Goal: Communication & Community: Answer question/provide support

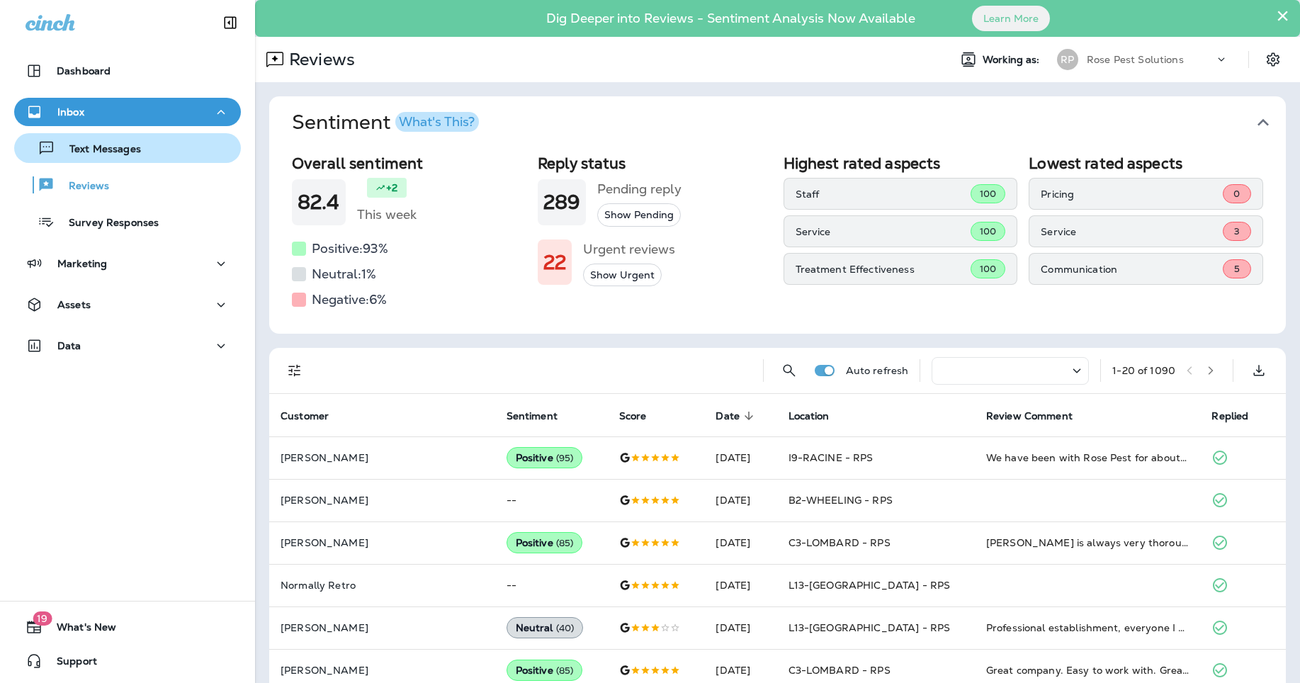
click at [108, 148] on p "Text Messages" at bounding box center [98, 149] width 86 height 13
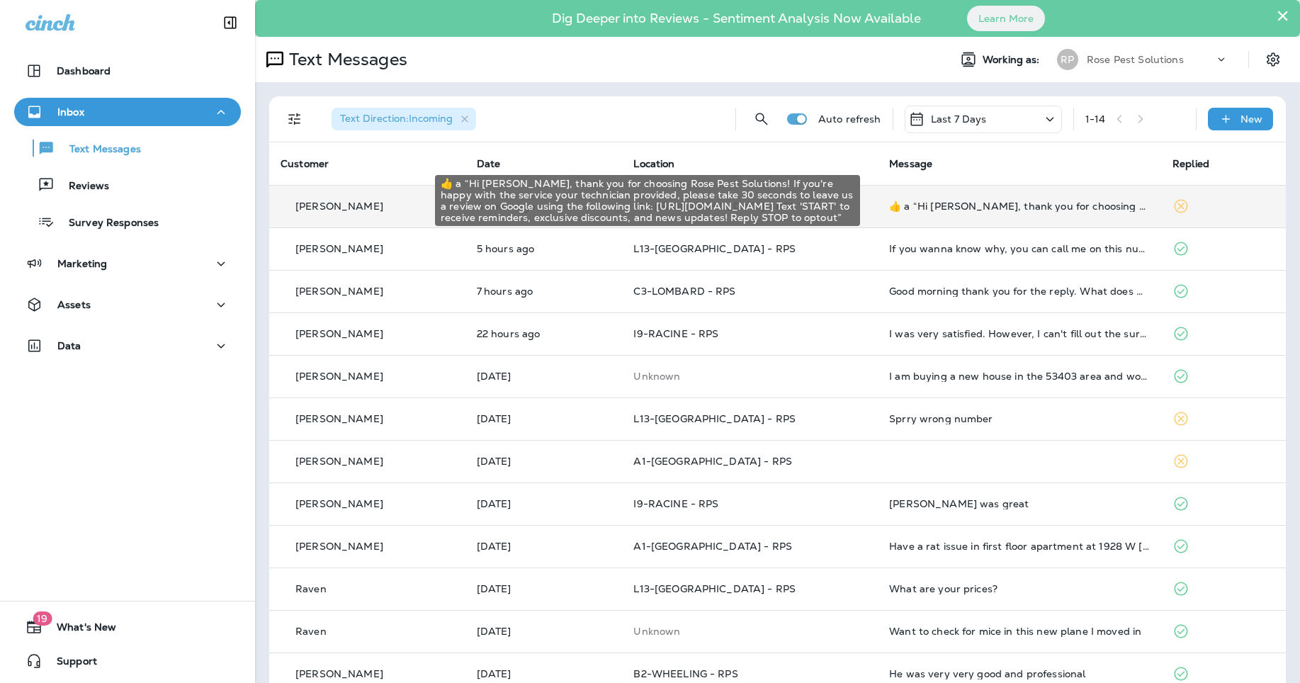
click at [890, 214] on td "​👍​ a “ Hi [PERSON_NAME], thank you for choosing Rose Pest Solutions! If you're…" at bounding box center [1019, 206] width 283 height 42
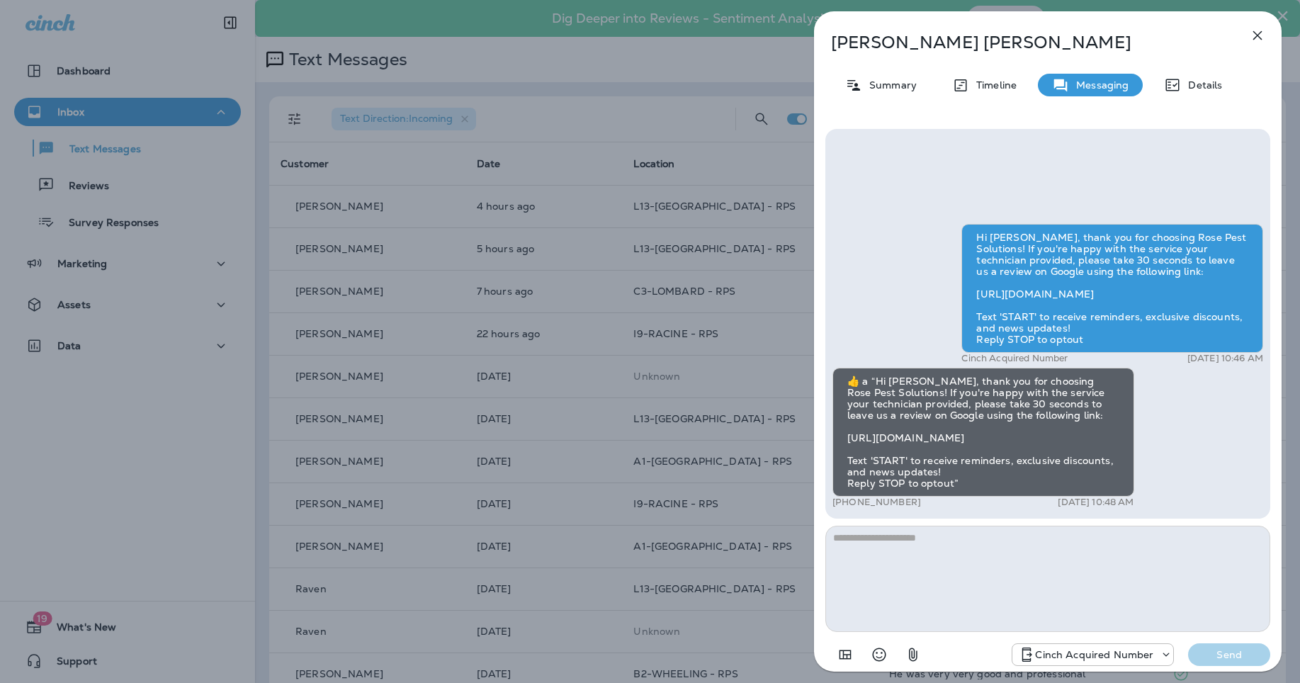
click at [1254, 33] on icon "button" at bounding box center [1257, 35] width 9 height 9
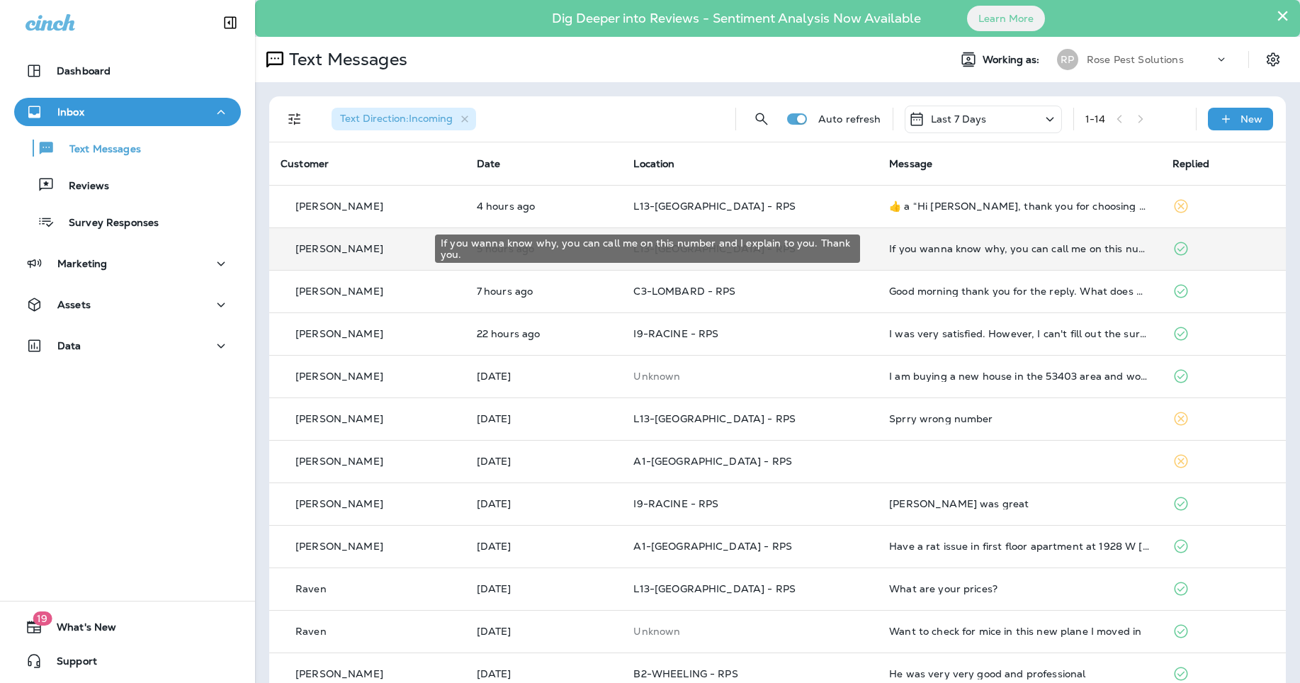
click at [929, 244] on div "If you wanna know why, you can call me on this number and I explain to you. Tha…" at bounding box center [1019, 248] width 261 height 11
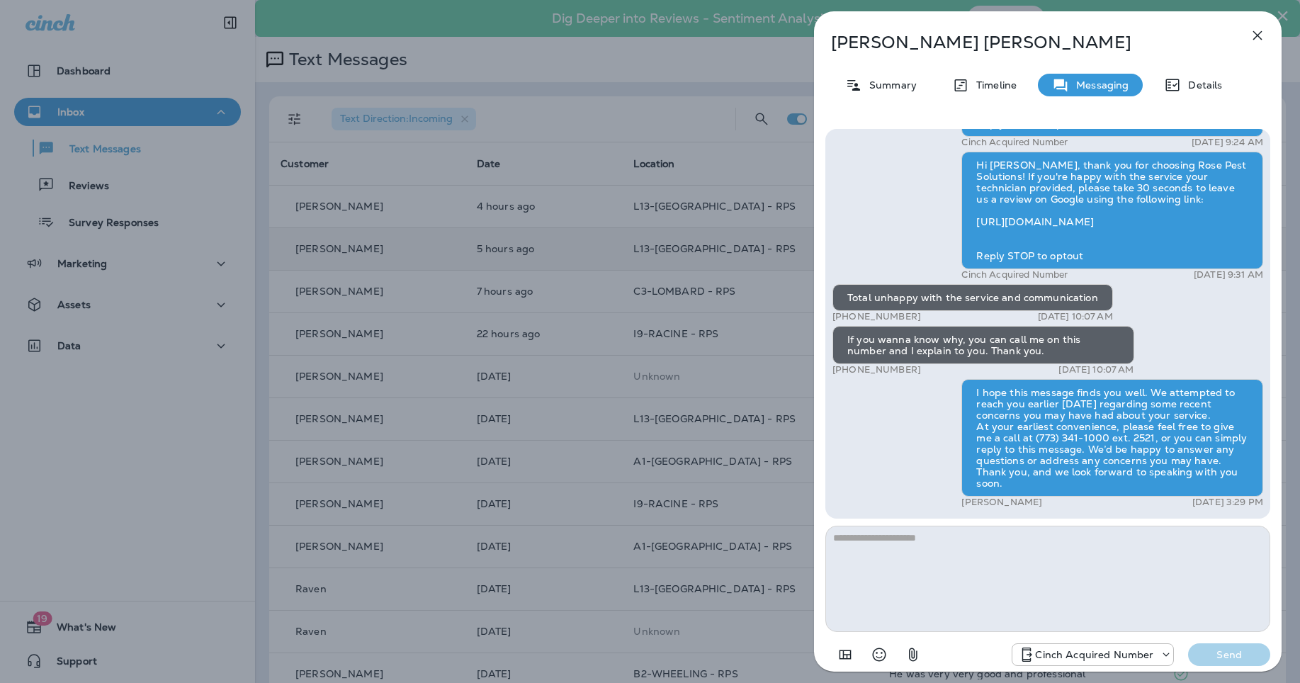
click at [1255, 30] on icon "button" at bounding box center [1257, 35] width 17 height 17
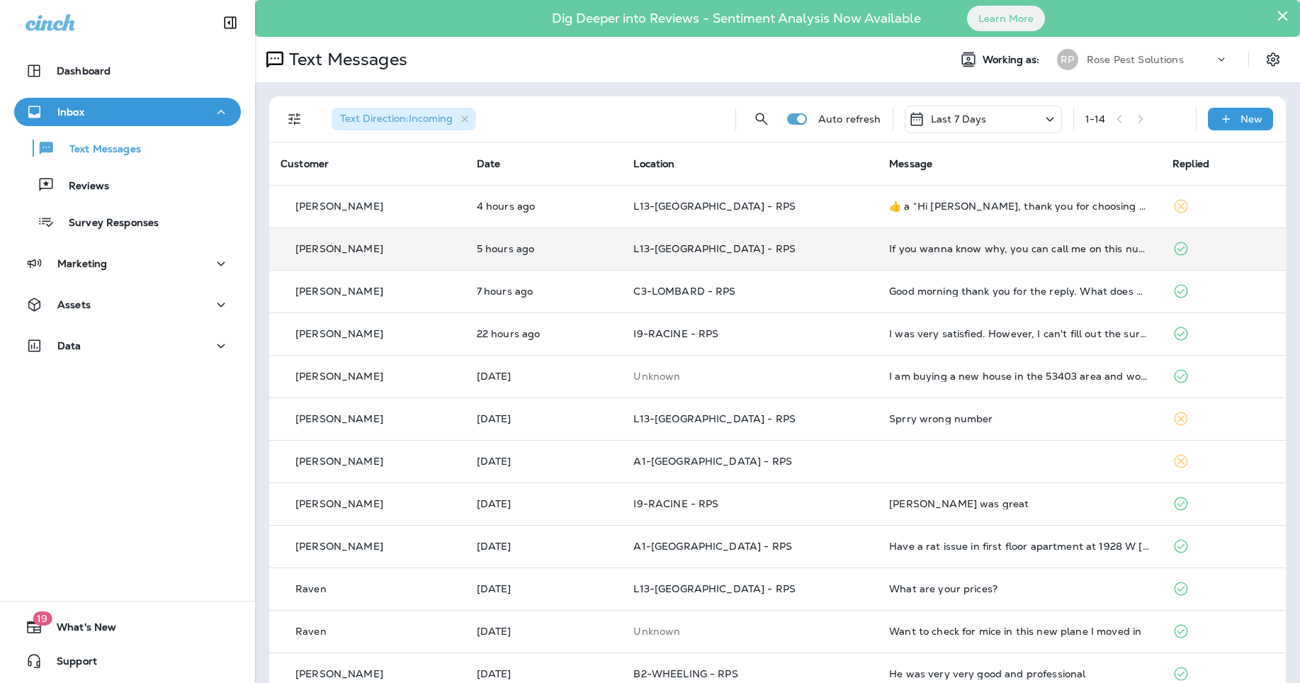
click at [1104, 63] on p "Rose Pest Solutions" at bounding box center [1135, 59] width 97 height 11
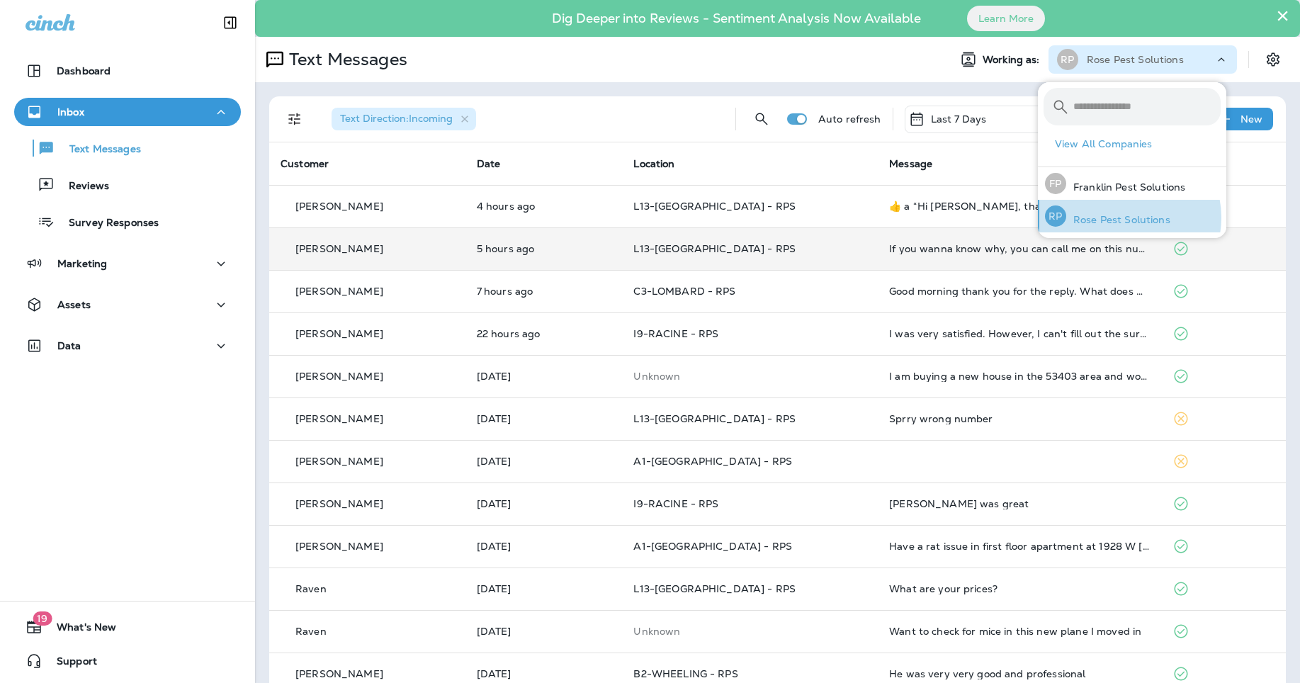
click at [1123, 217] on p "Rose Pest Solutions" at bounding box center [1118, 219] width 104 height 11
click at [1143, 178] on div "[PERSON_NAME] Pest Solutions" at bounding box center [1115, 183] width 152 height 33
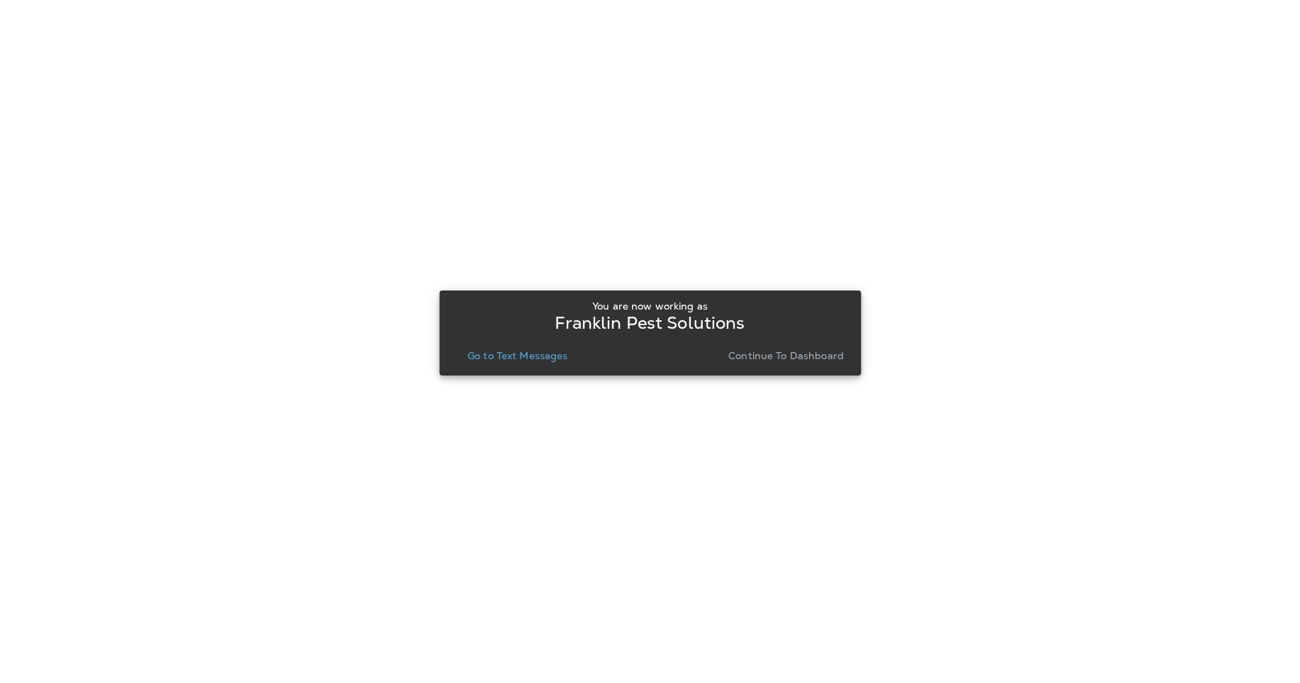
click at [530, 358] on p "Go to Text Messages" at bounding box center [517, 355] width 101 height 11
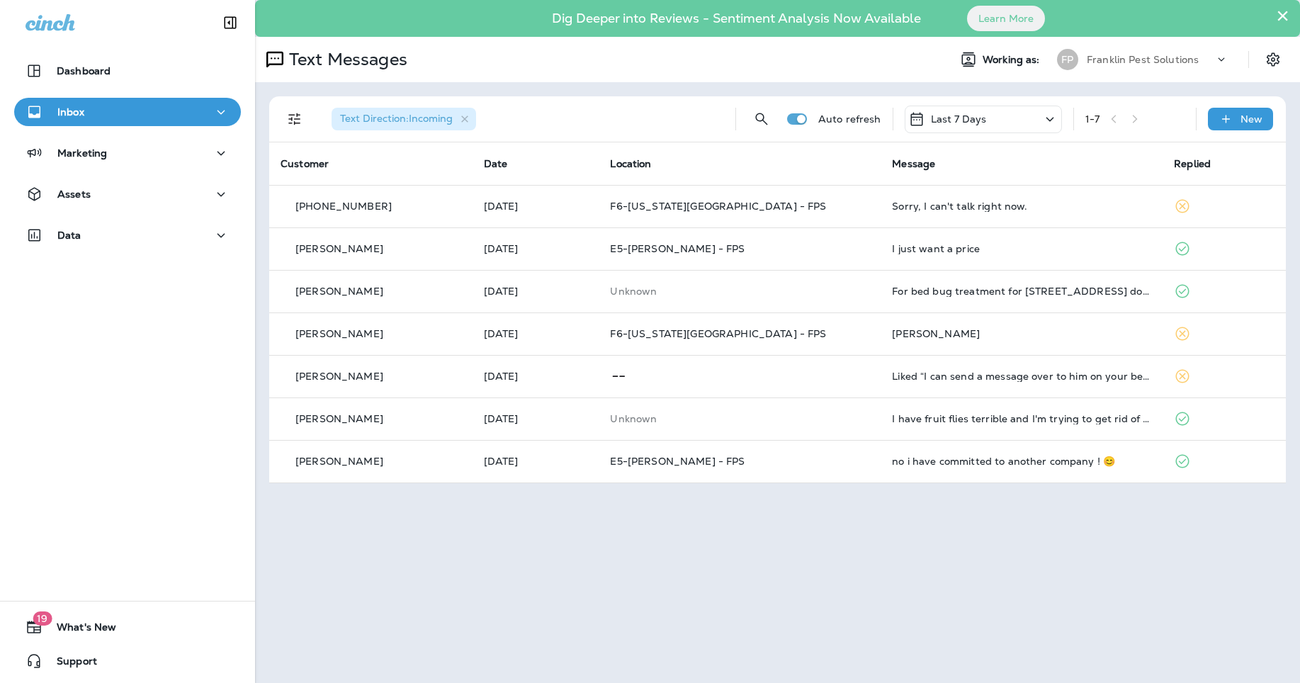
click at [599, 558] on div "× Dig Deeper into Reviews - Sentiment Analysis Now Available Learn More Text Me…" at bounding box center [777, 341] width 1045 height 683
click at [1158, 63] on p "Franklin Pest Solutions" at bounding box center [1143, 59] width 112 height 11
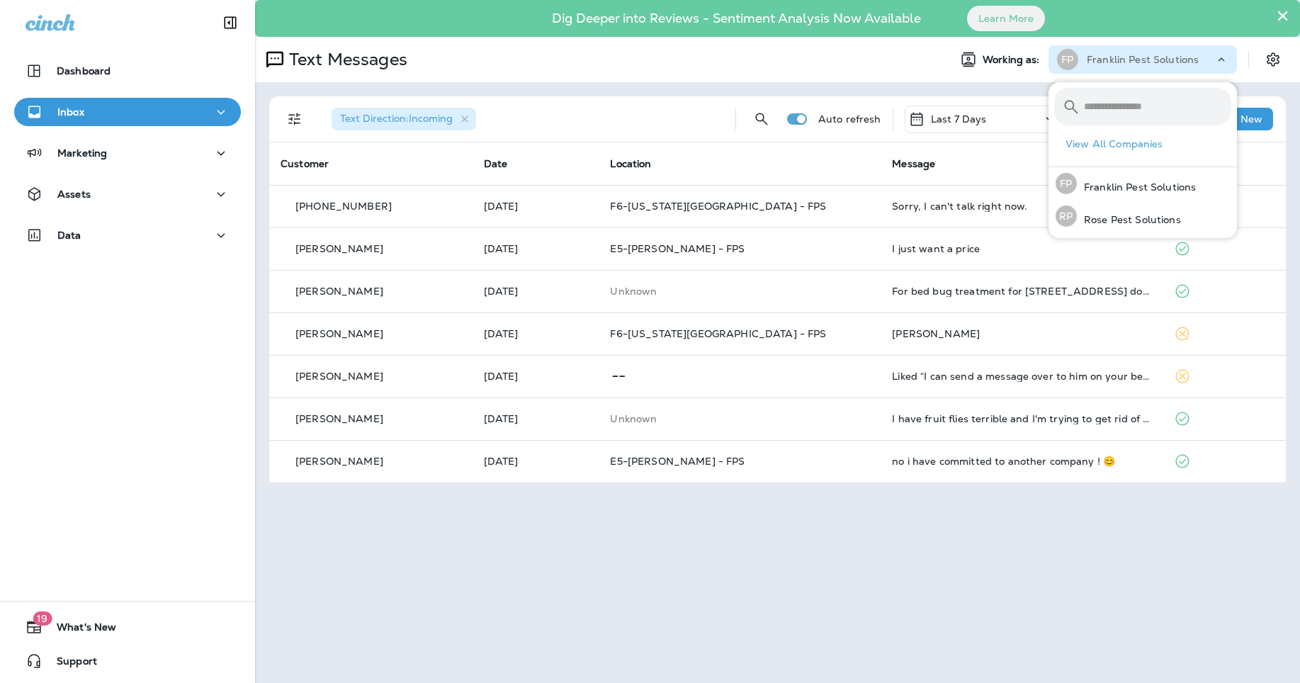
click at [1186, 541] on div "× Dig Deeper into Reviews - Sentiment Analysis Now Available Learn More Text Me…" at bounding box center [777, 341] width 1045 height 683
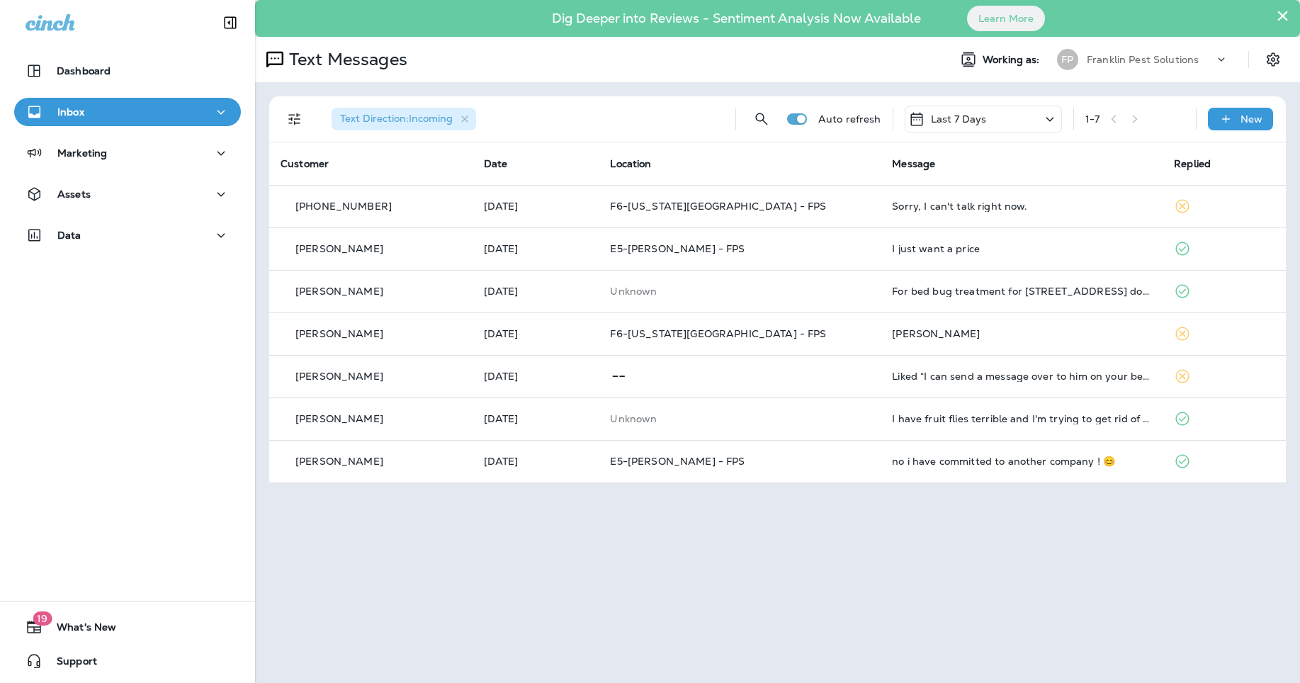
click at [1180, 49] on div "Franklin Pest Solutions" at bounding box center [1150, 59] width 127 height 21
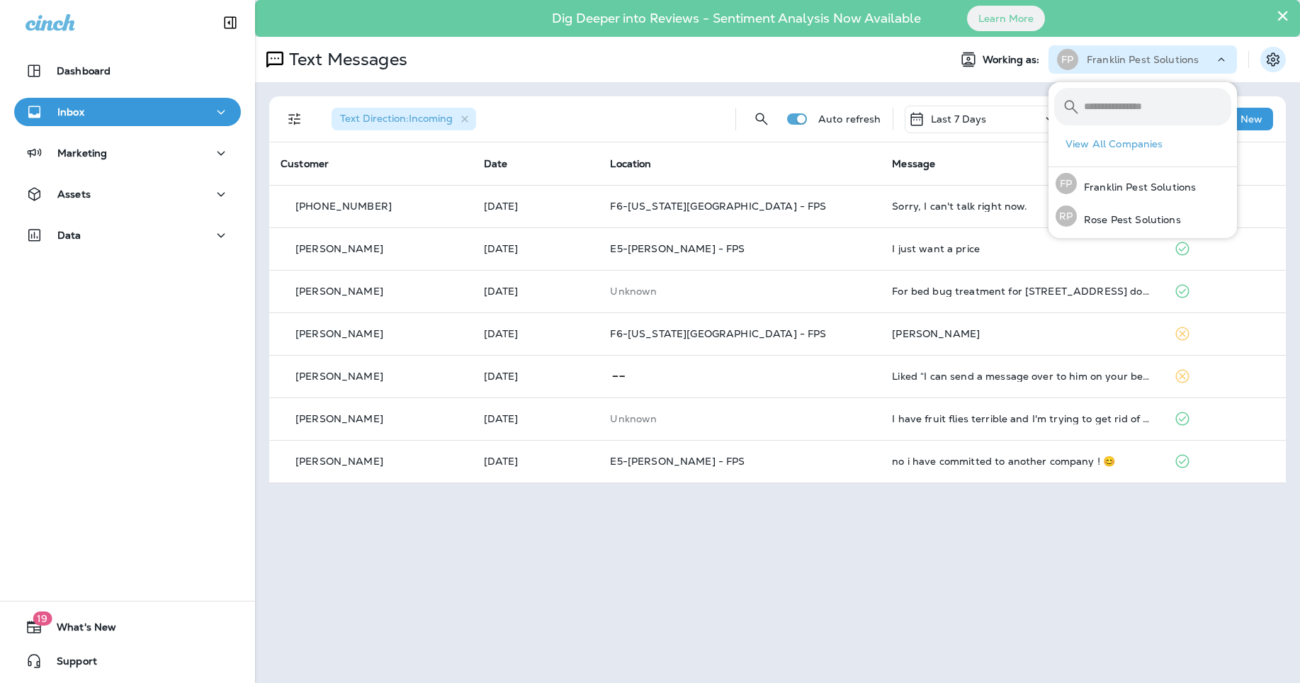
click at [1284, 57] on button "Settings" at bounding box center [1272, 59] width 25 height 25
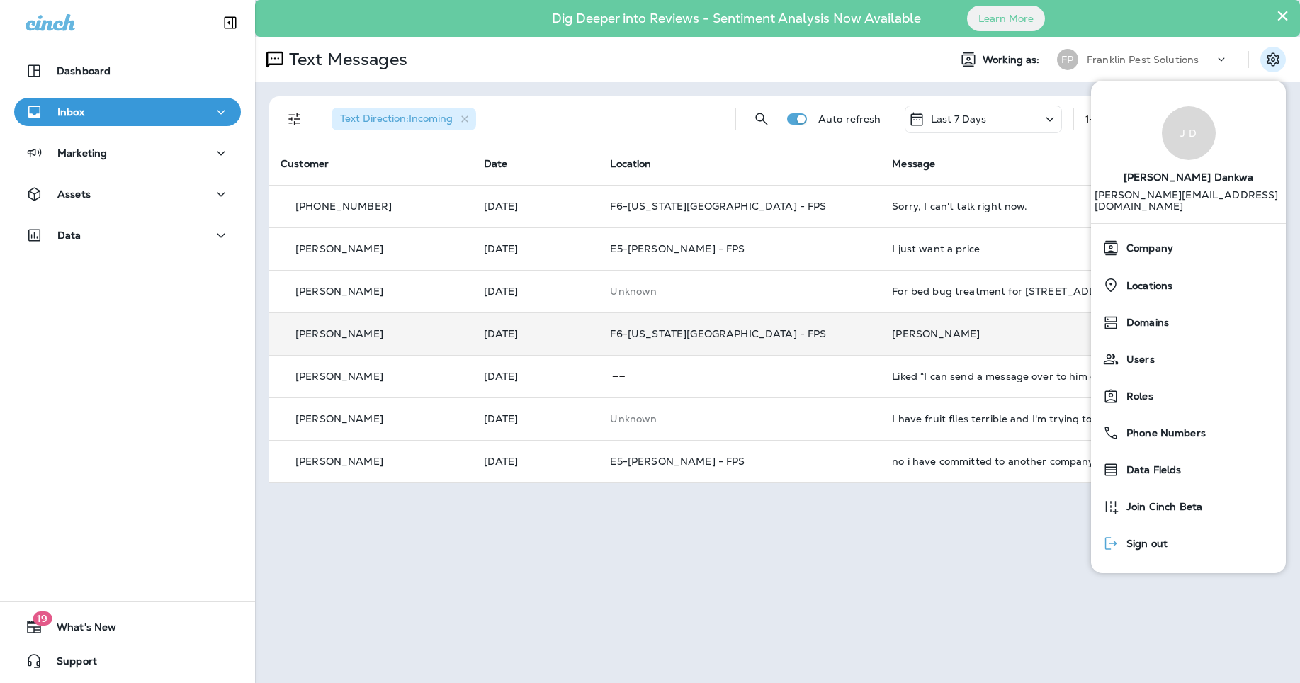
drag, startPoint x: 1153, startPoint y: 535, endPoint x: 681, endPoint y: 353, distance: 505.7
click at [1152, 538] on span "Sign out" at bounding box center [1143, 544] width 48 height 12
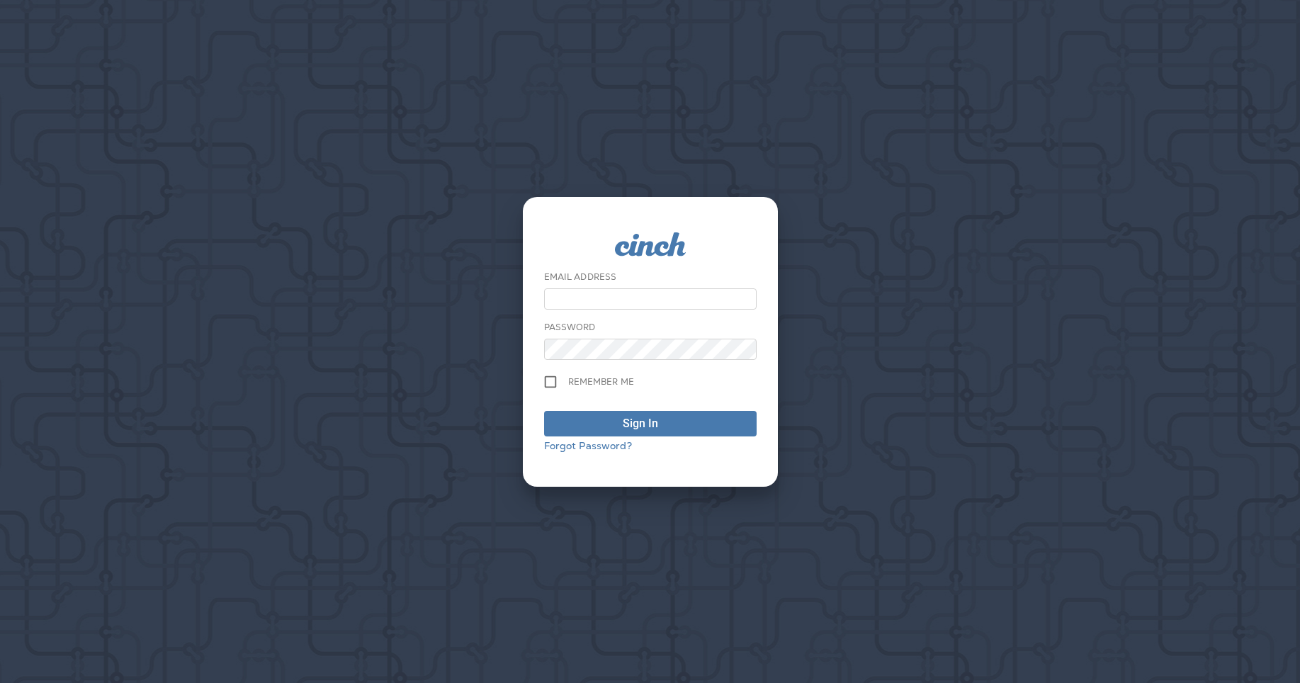
type input "**********"
